Goal: Contribute content: Add original content to the website for others to see

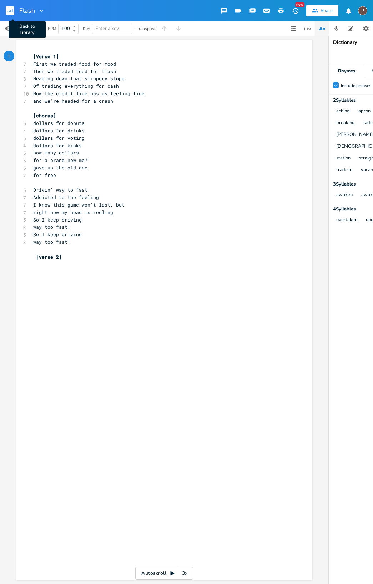
scroll to position [0, 0]
click at [10, 12] on rect "button" at bounding box center [10, 10] width 9 height 9
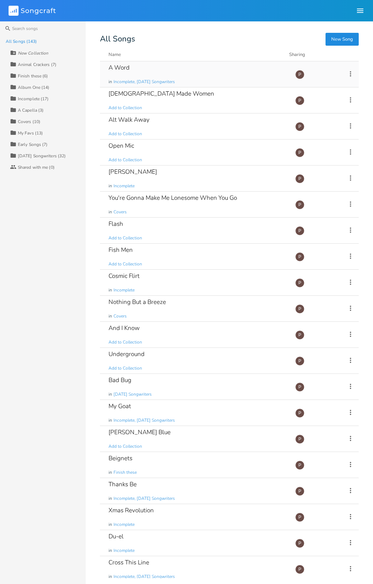
click at [122, 71] on div "A Word" at bounding box center [119, 68] width 21 height 6
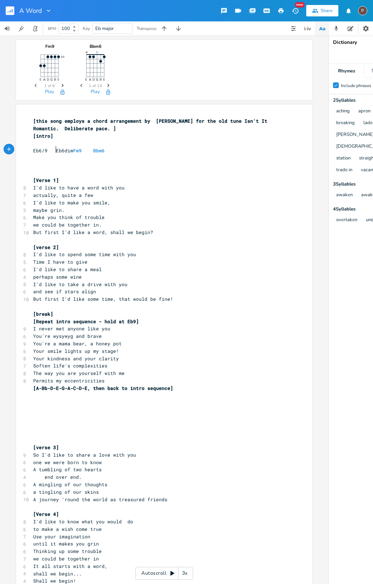
click at [53, 149] on span "Eb6/9 Eb6dim Fm9 Bbm6" at bounding box center [68, 150] width 71 height 6
click at [77, 165] on pre "​" at bounding box center [161, 165] width 258 height 7
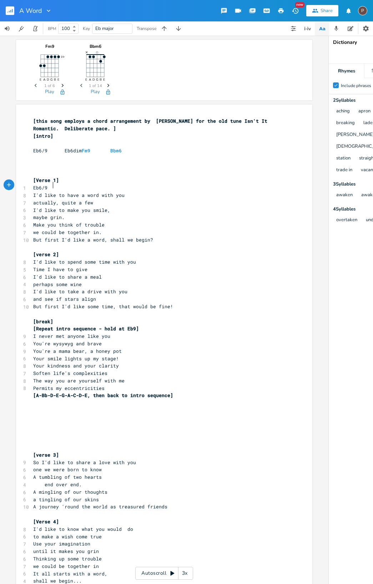
scroll to position [0, 12]
type textarea "Eb6/9."
type textarea "Cm9"
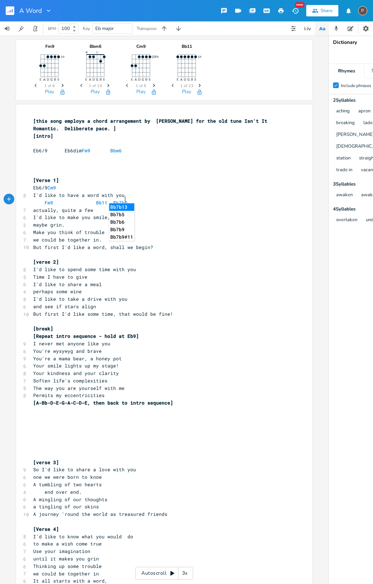
scroll to position [0, 51]
type textarea "Fm9 Bb11 Bb7b9"
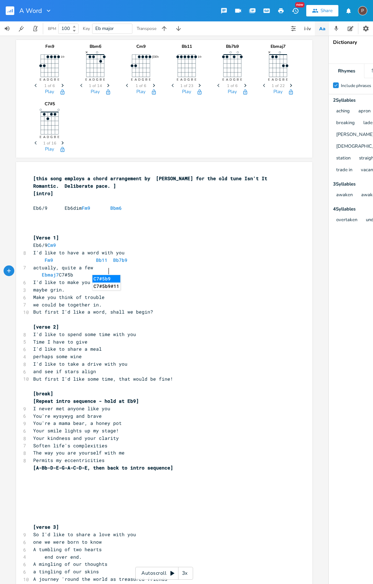
scroll to position [0, 41]
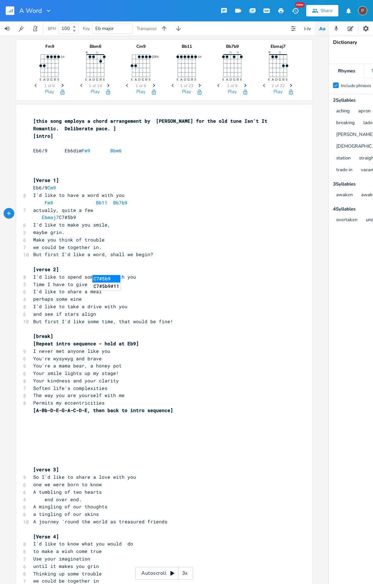
type textarea "Ebmaj7 C7#5b9"
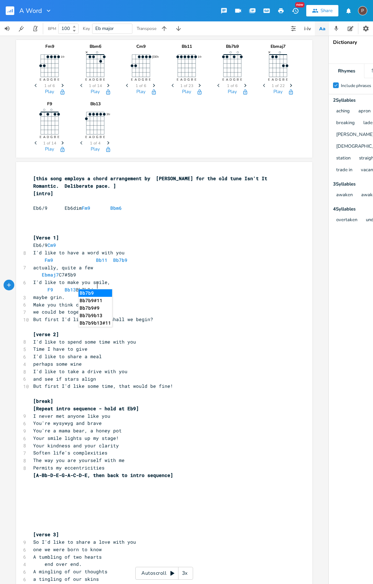
scroll to position [0, 38]
type textarea "F9 Bb13 Bb7b9/D"
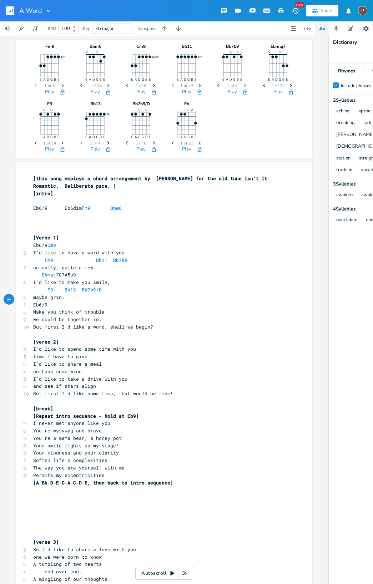
scroll to position [0, 10]
type textarea "Eb6/9."
type textarea "Cm9"
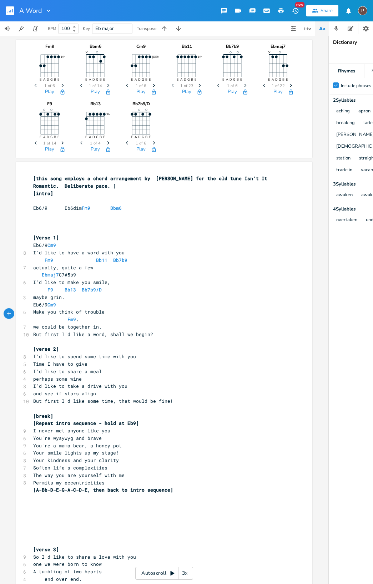
type textarea "Fm9."
type textarea "Bb13 Bb7b9/D"
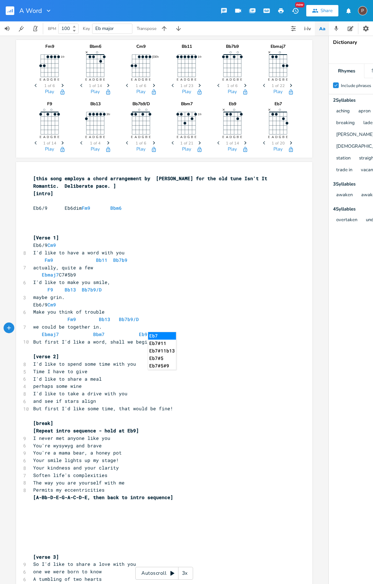
scroll to position [0, 66]
type textarea "Ebmaj7 Bbm7 Eb9. Eb7b9"
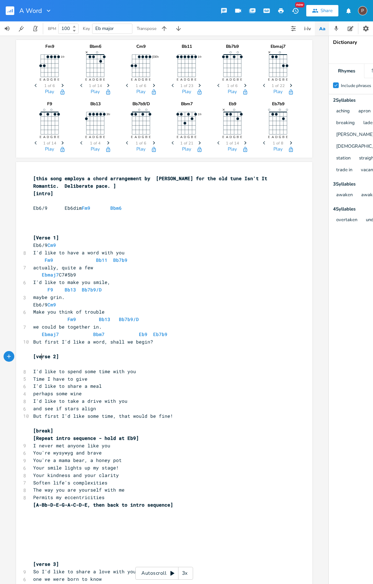
scroll to position [0, 4]
type textarea "Abmag7"
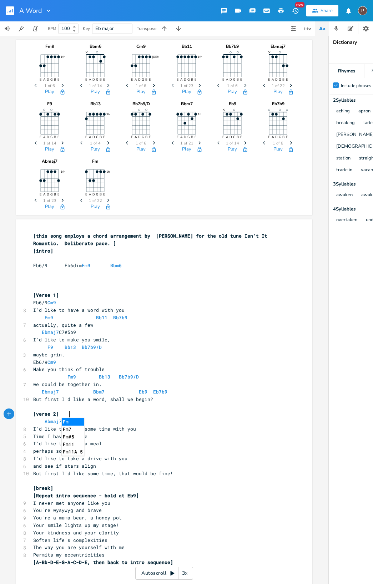
type textarea "j7 Fm7"
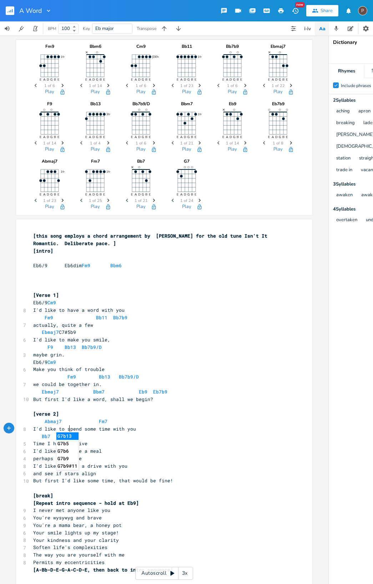
scroll to position [0, 23]
type textarea "Bb7 G7b9"
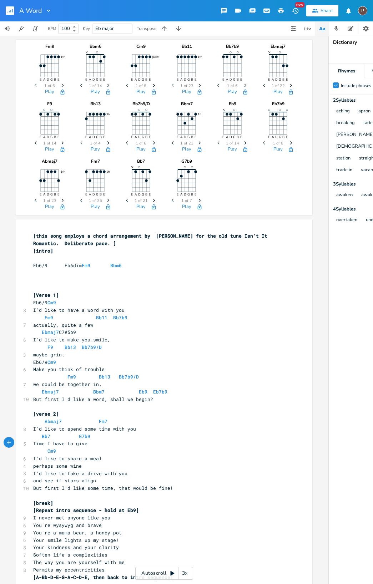
scroll to position [0, 22]
type textarea "Cm9 Cm7"
type textarea "Bm6#5"
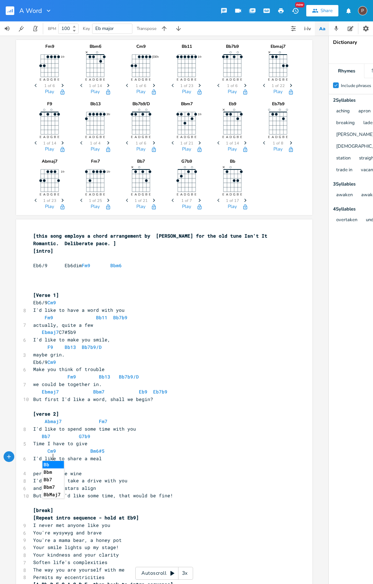
scroll to position [0, 12]
type textarea "Bbm7-11"
type textarea "/11 A7b5"
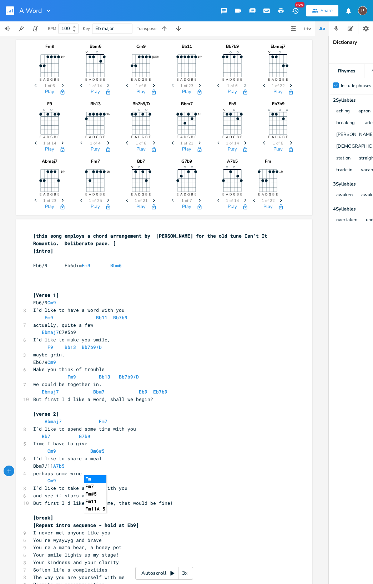
scroll to position [0, 29]
type textarea "Cm9 Fm7"
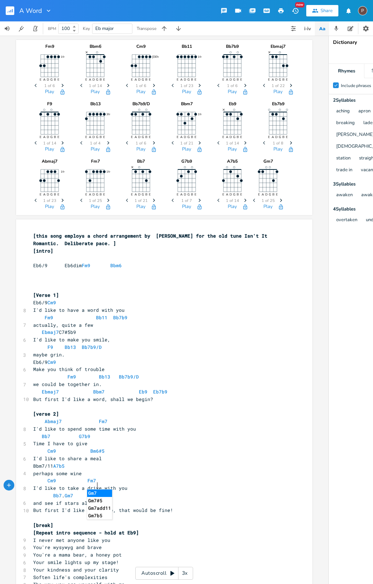
scroll to position [0, 34]
type textarea "Bb7. Gm7"
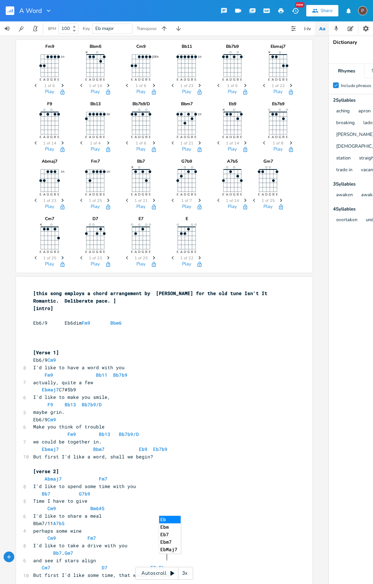
scroll to position [0, 61]
type textarea "Cm7 D7 E7. Eb7"
click at [199, 258] on icon "button" at bounding box center [200, 257] width 2 height 3
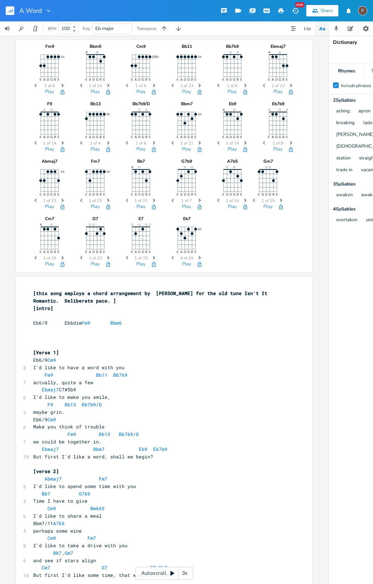
click at [199, 258] on icon "button" at bounding box center [200, 257] width 2 height 3
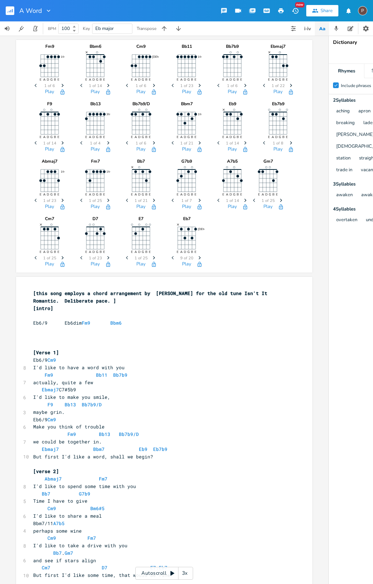
click at [199, 258] on icon "button" at bounding box center [200, 257] width 2 height 3
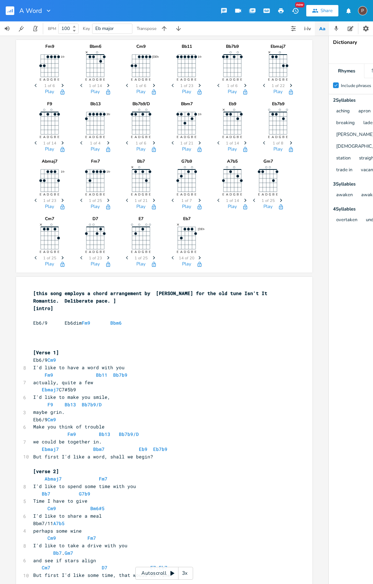
click at [199, 258] on icon "button" at bounding box center [200, 257] width 2 height 3
